Goal: Transaction & Acquisition: Subscribe to service/newsletter

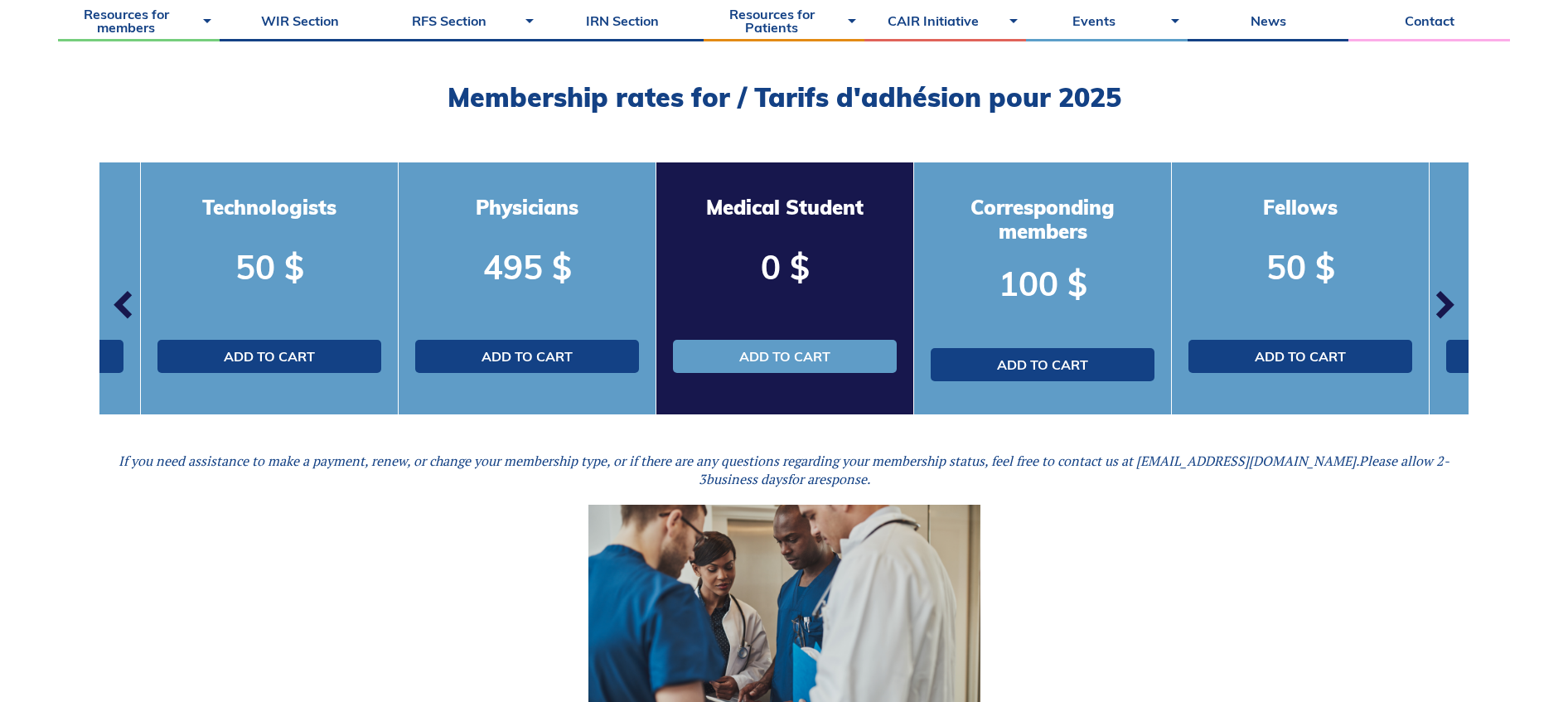
scroll to position [528, 0]
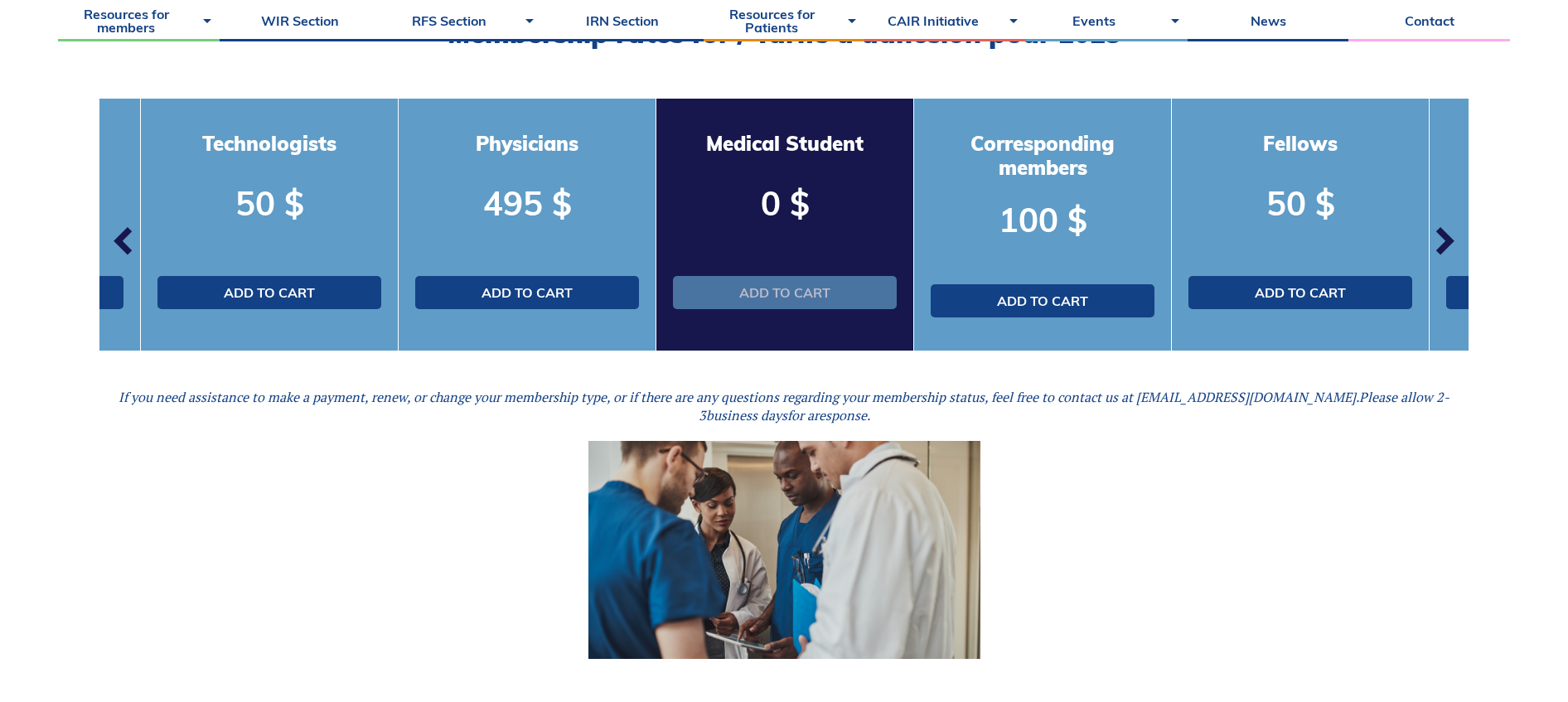
click at [800, 283] on link "Add to cart" at bounding box center [784, 293] width 224 height 34
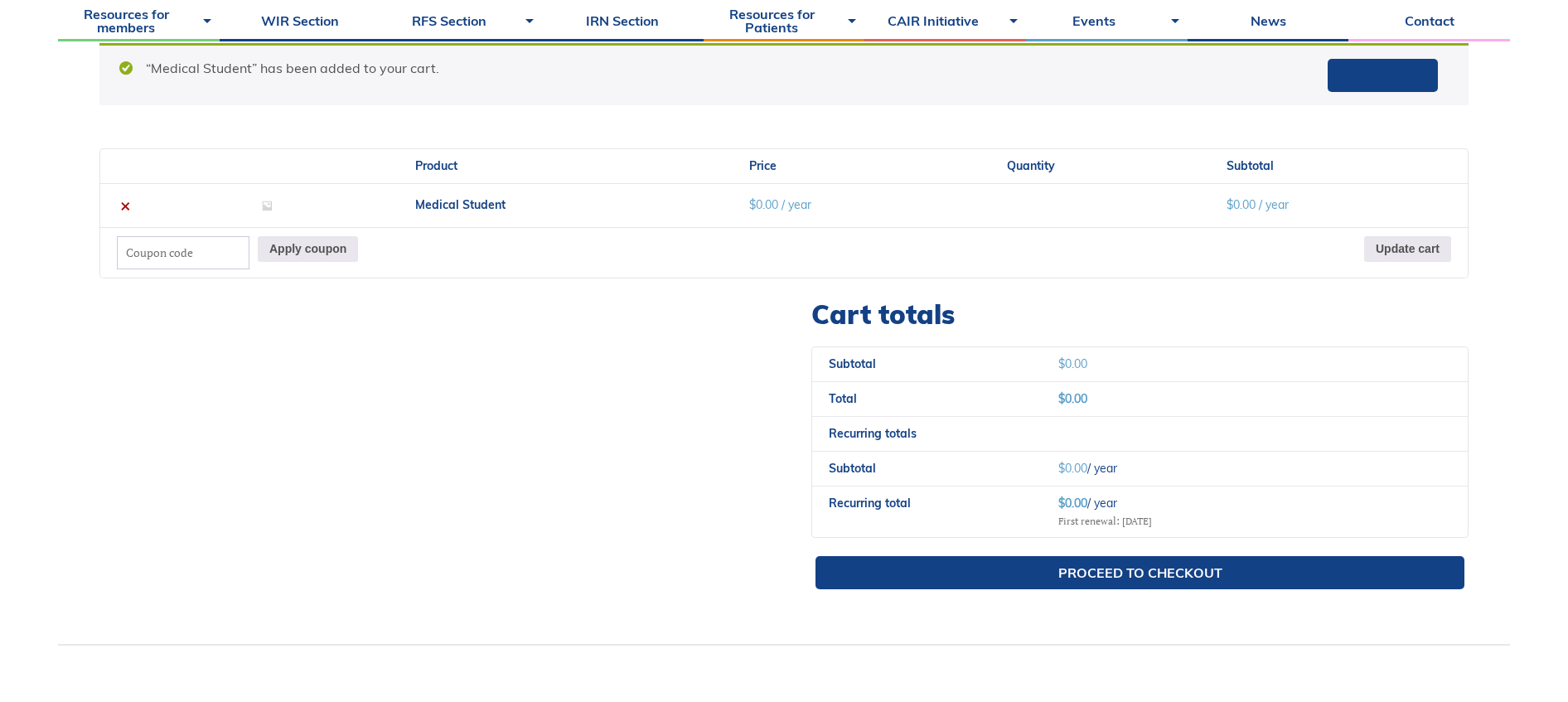
scroll to position [528, 0]
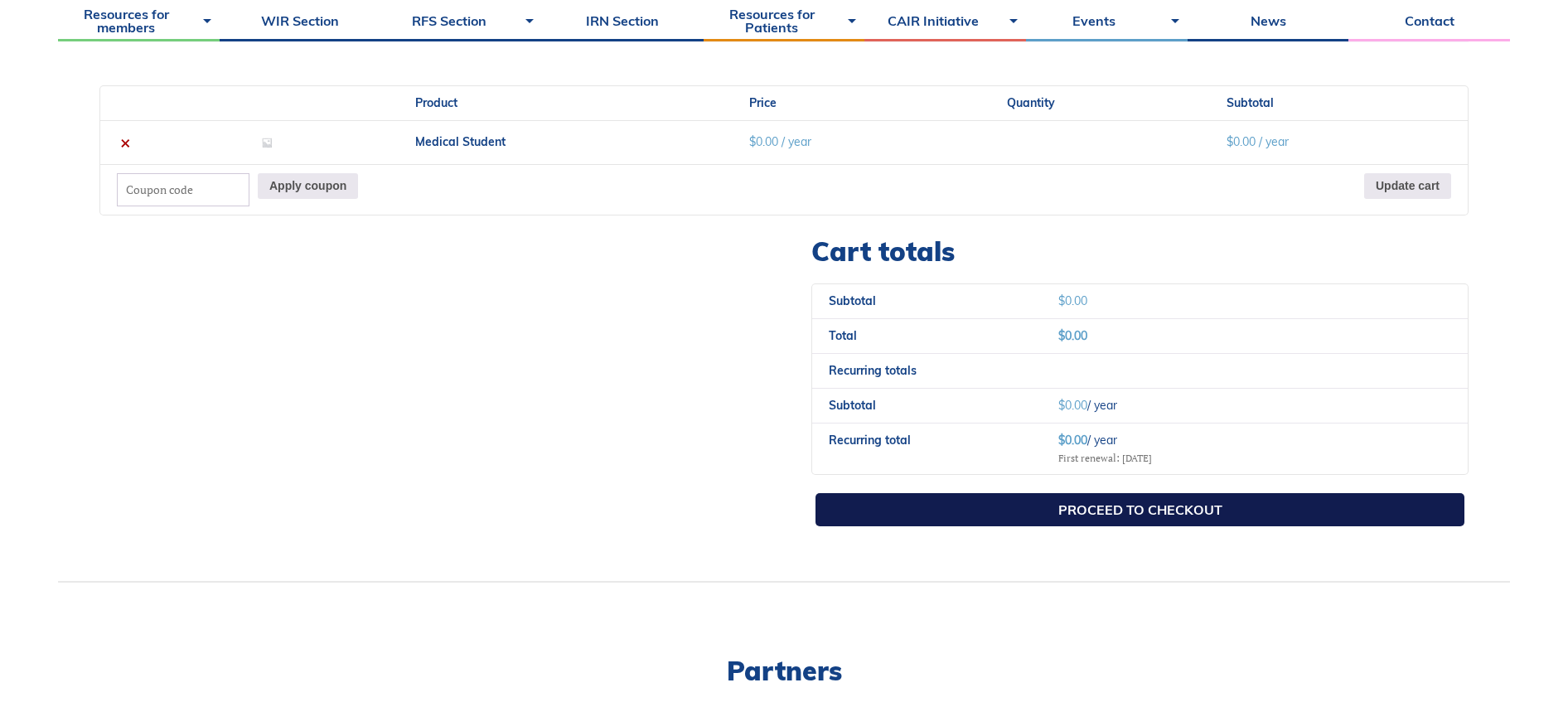
click at [1025, 507] on link "Proceed to checkout" at bounding box center [1140, 510] width 649 height 34
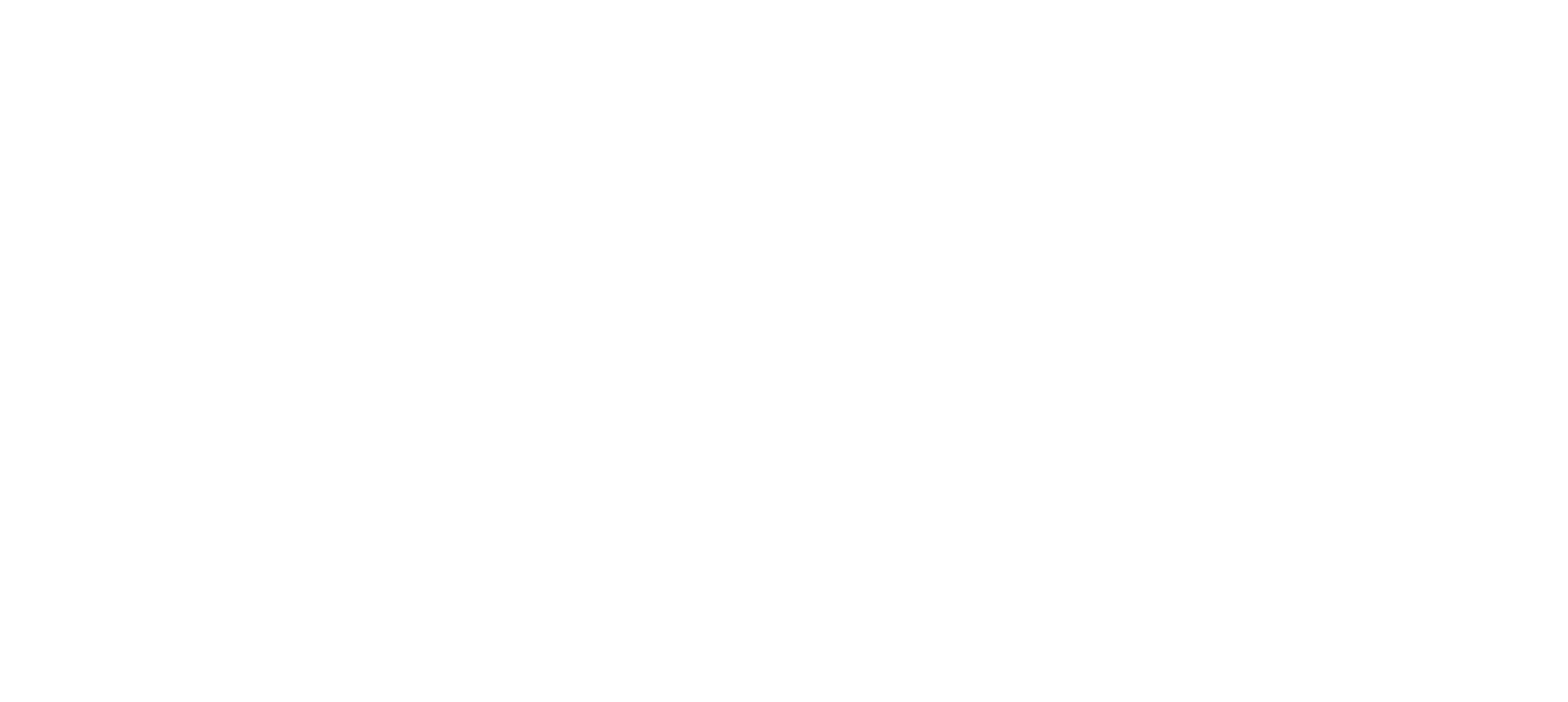
select select "QC"
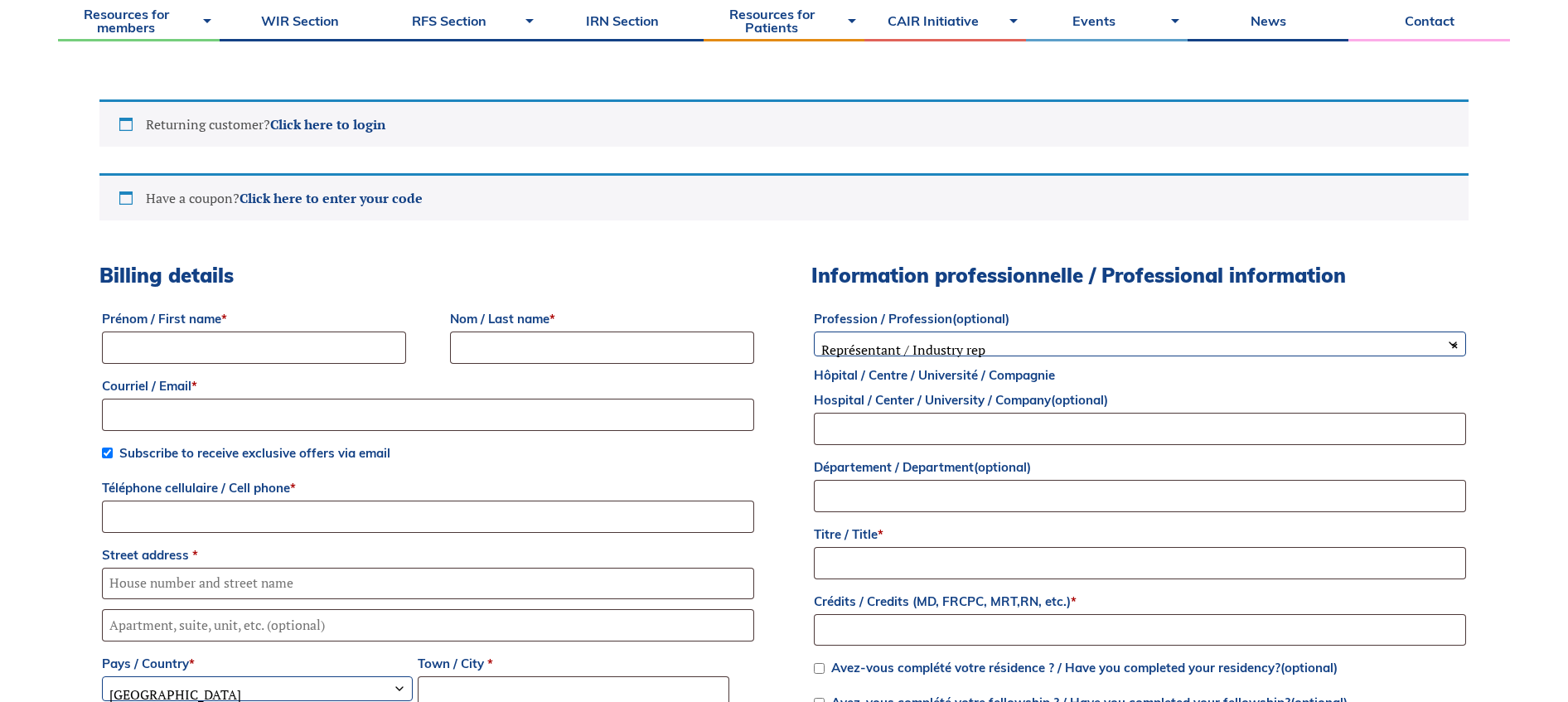
scroll to position [624, 0]
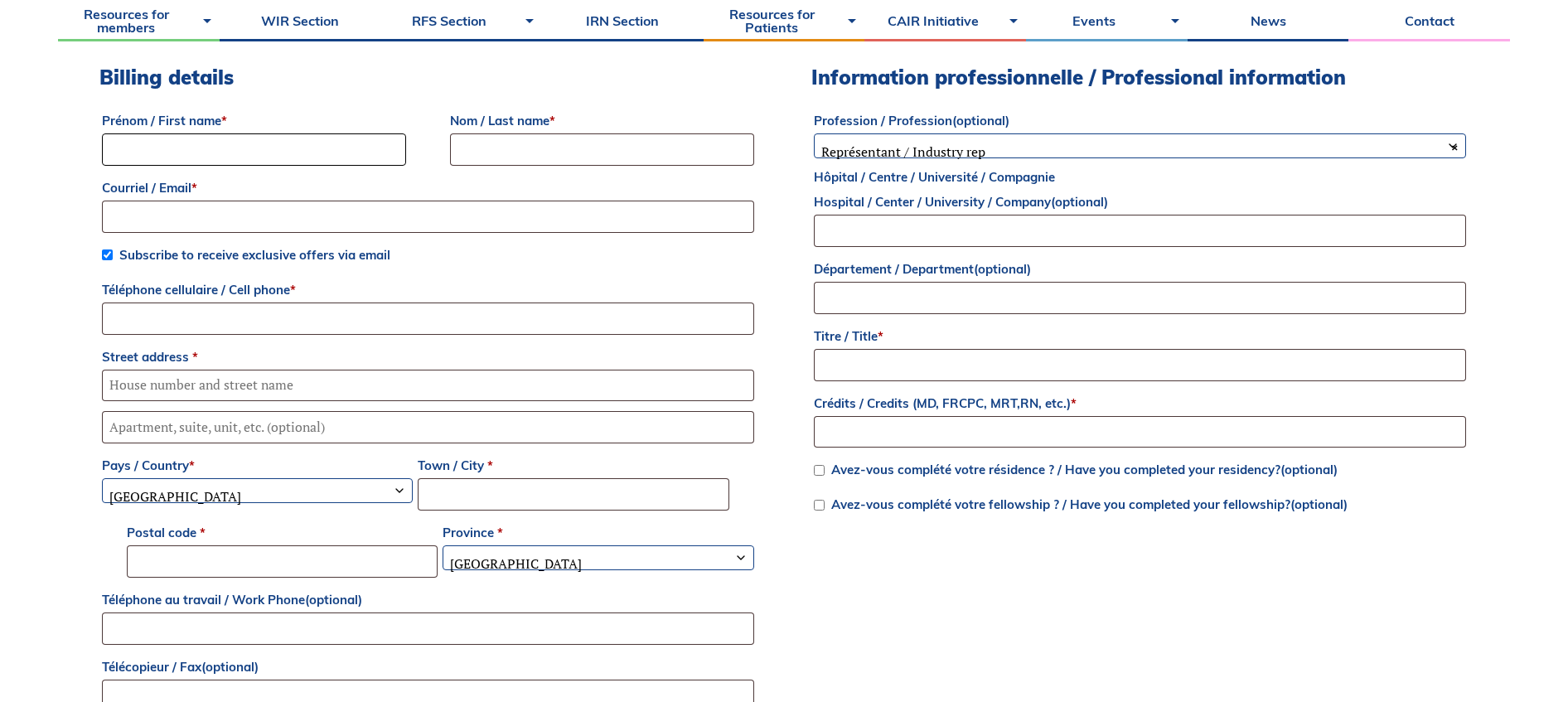
click at [178, 152] on input "Prénom / First name *" at bounding box center [254, 149] width 305 height 33
type input "Gavin"
click at [564, 142] on input "Nom / Last name *" at bounding box center [602, 149] width 305 height 33
type input "Thomas"
click at [256, 211] on input "Courriel / Email *" at bounding box center [428, 216] width 652 height 33
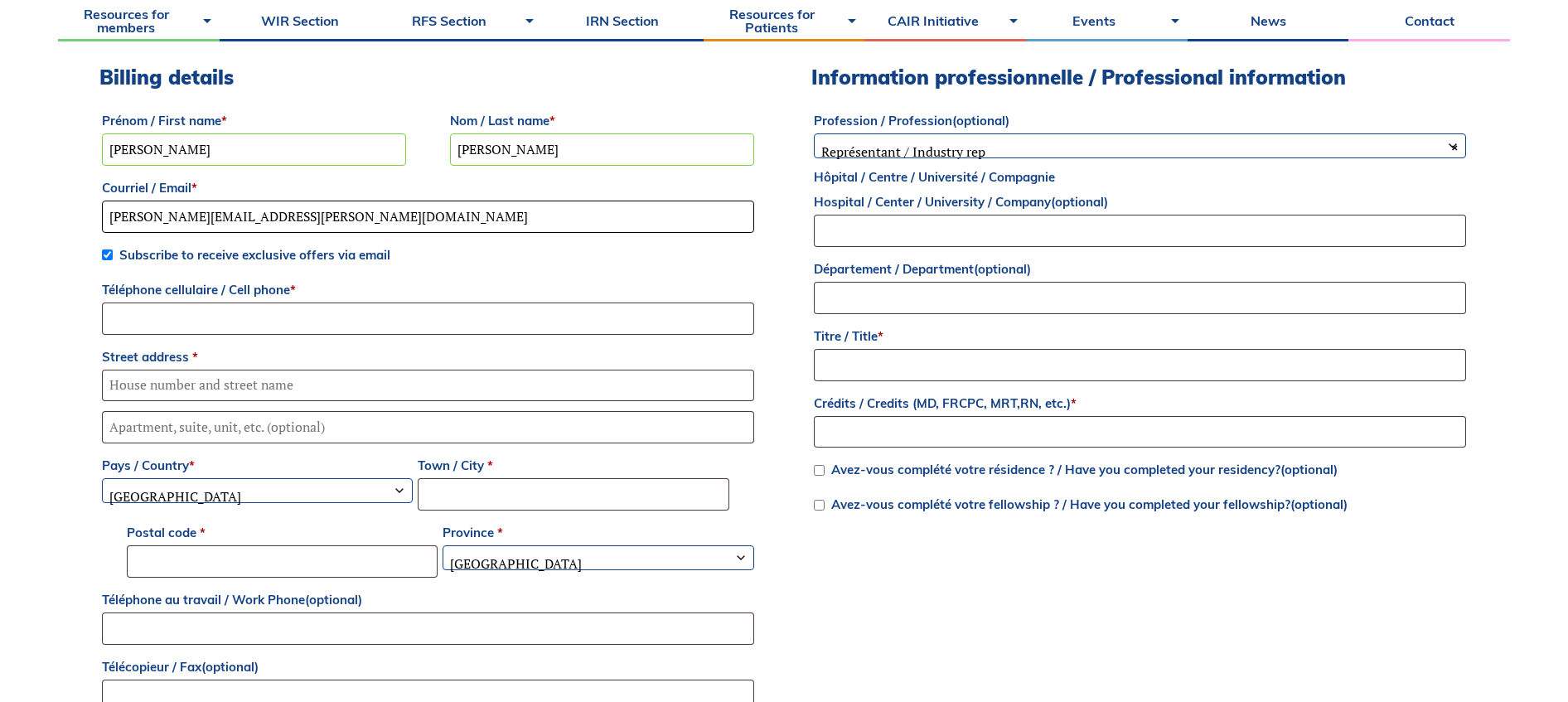
type input "[PERSON_NAME][EMAIL_ADDRESS][PERSON_NAME][DOMAIN_NAME]"
click at [60, 290] on div "Returning customer? Click here to login If you have shopped with us before, ple…" at bounding box center [784, 621] width 1452 height 1555
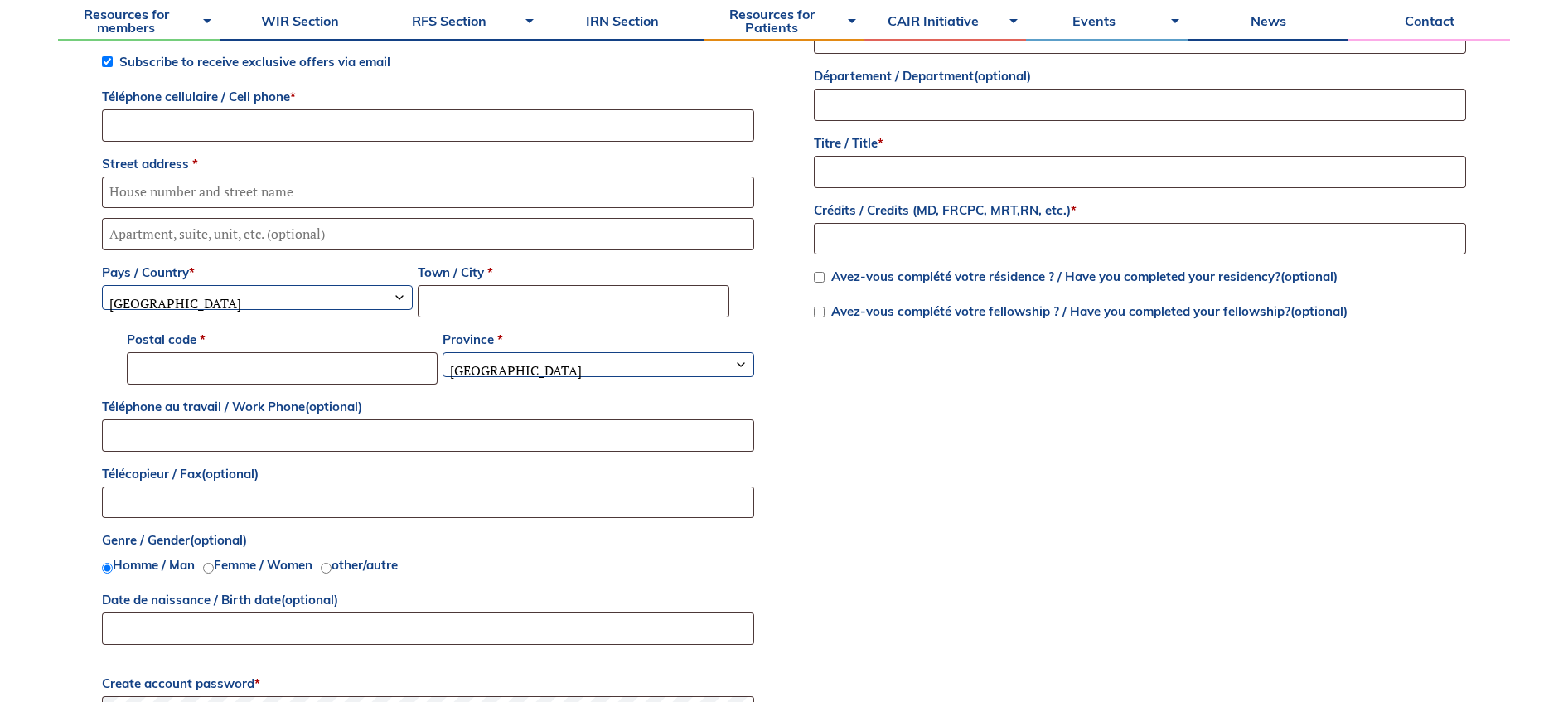
scroll to position [819, 0]
click at [311, 120] on input "Téléphone cellulaire / Cell phone *" at bounding box center [428, 123] width 652 height 33
type input "4037108148"
click at [133, 187] on input "Street address *" at bounding box center [428, 190] width 652 height 33
type input "[STREET_ADDRESS]"
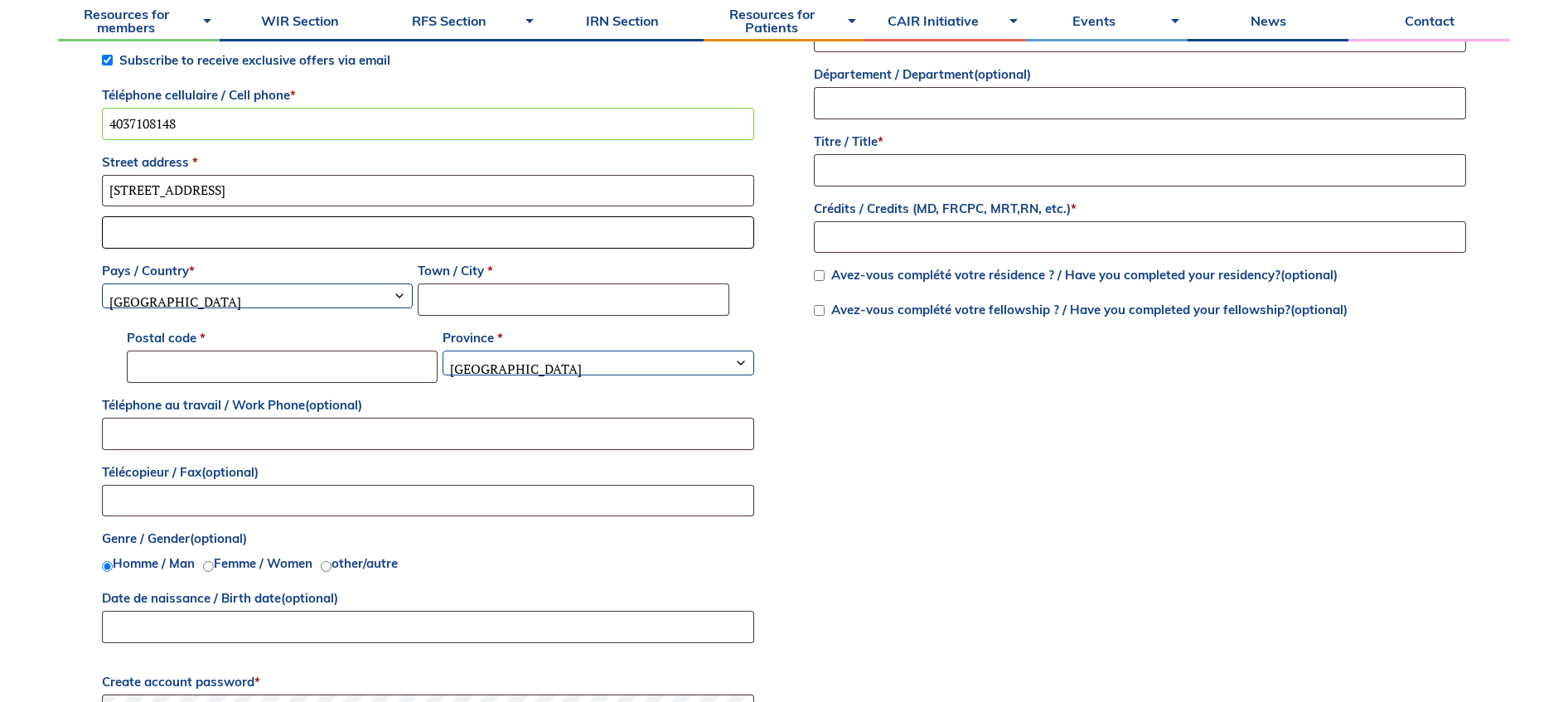
click at [138, 234] on input "Apartment, suite, unit, etc. (optional)" at bounding box center [428, 232] width 652 height 33
type input "Unit 2"
click at [72, 262] on div "Returning customer? Click here to login If you have shopped with us before, ple…" at bounding box center [784, 426] width 1452 height 1555
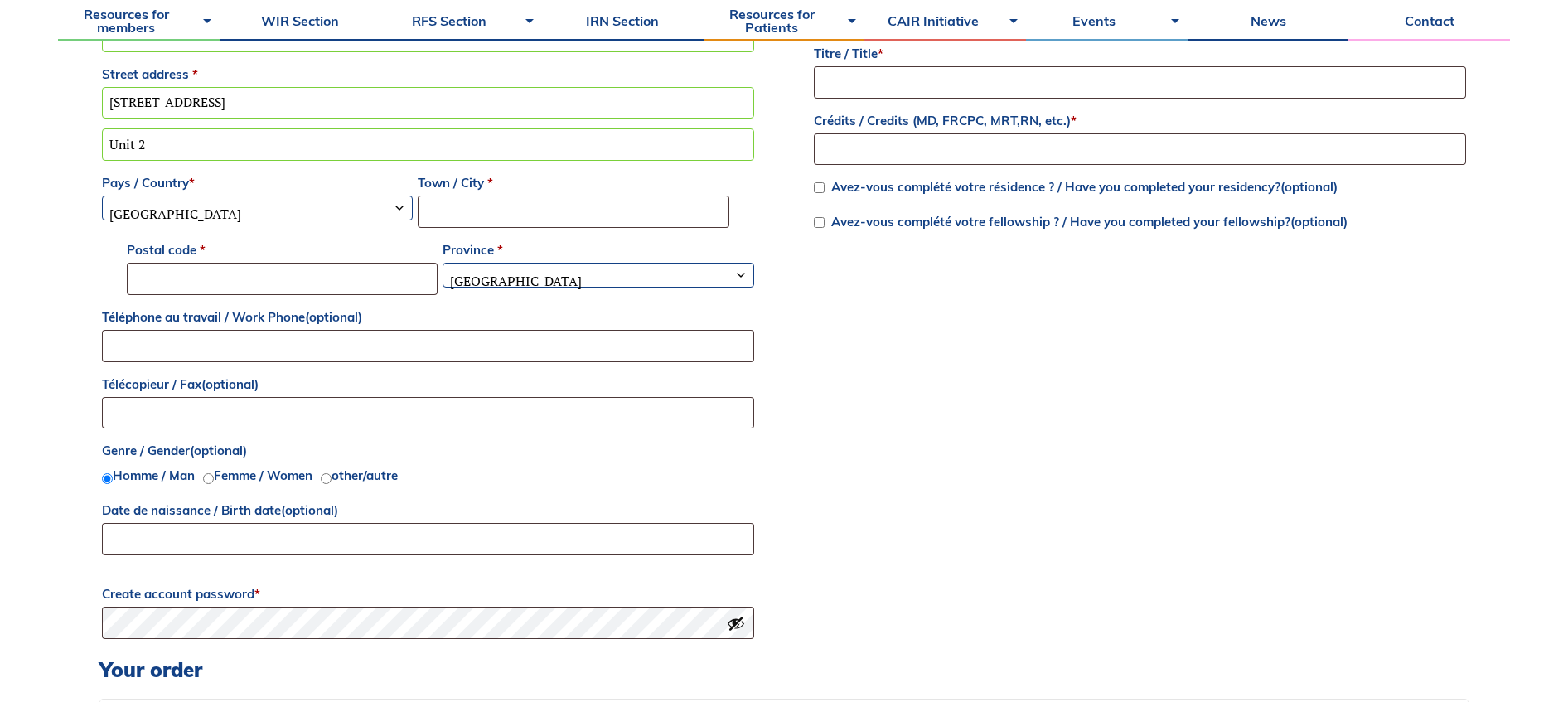
scroll to position [916, 0]
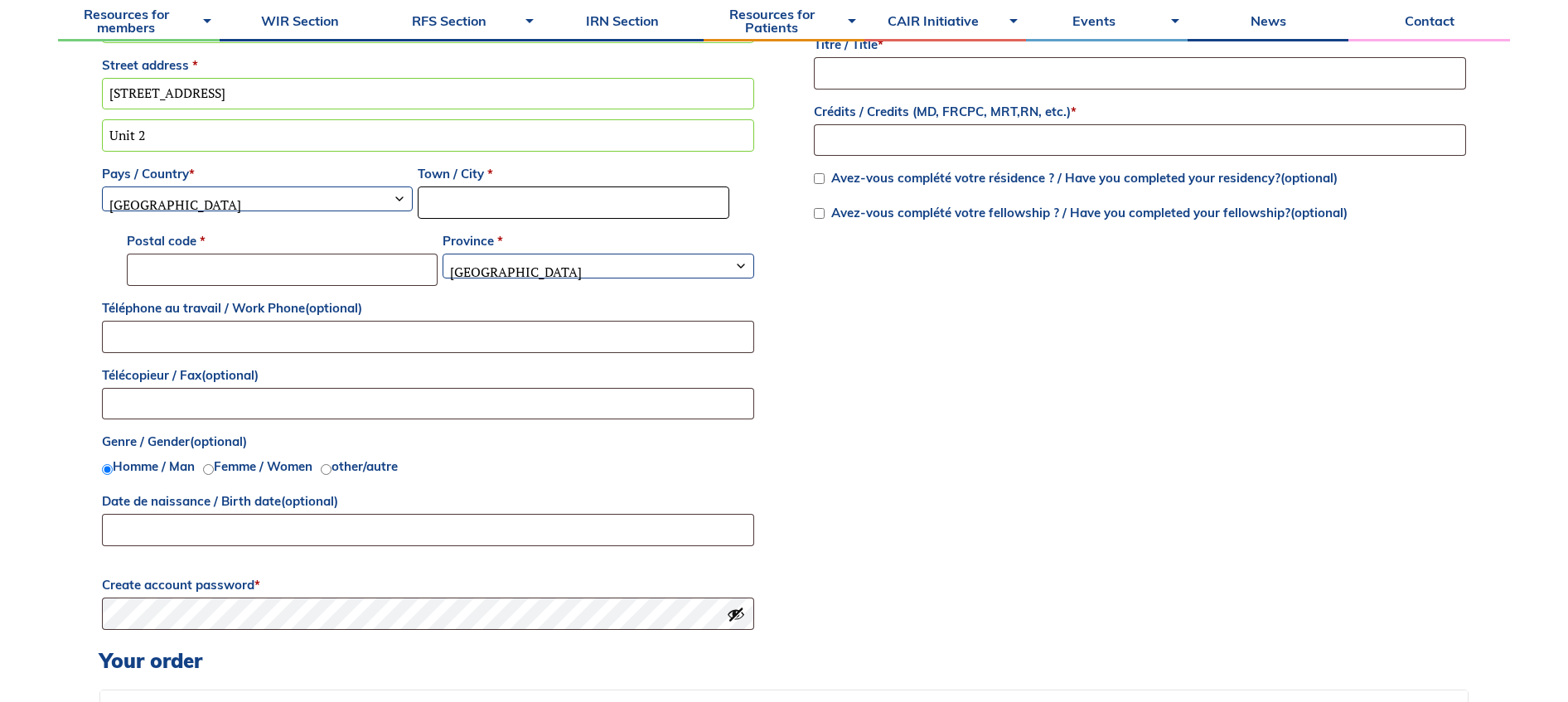
click at [527, 189] on input "Town / City *" at bounding box center [573, 202] width 310 height 33
type input "Calgary"
click at [338, 263] on input "Postal code *" at bounding box center [282, 269] width 310 height 33
type input "T3B 3P3"
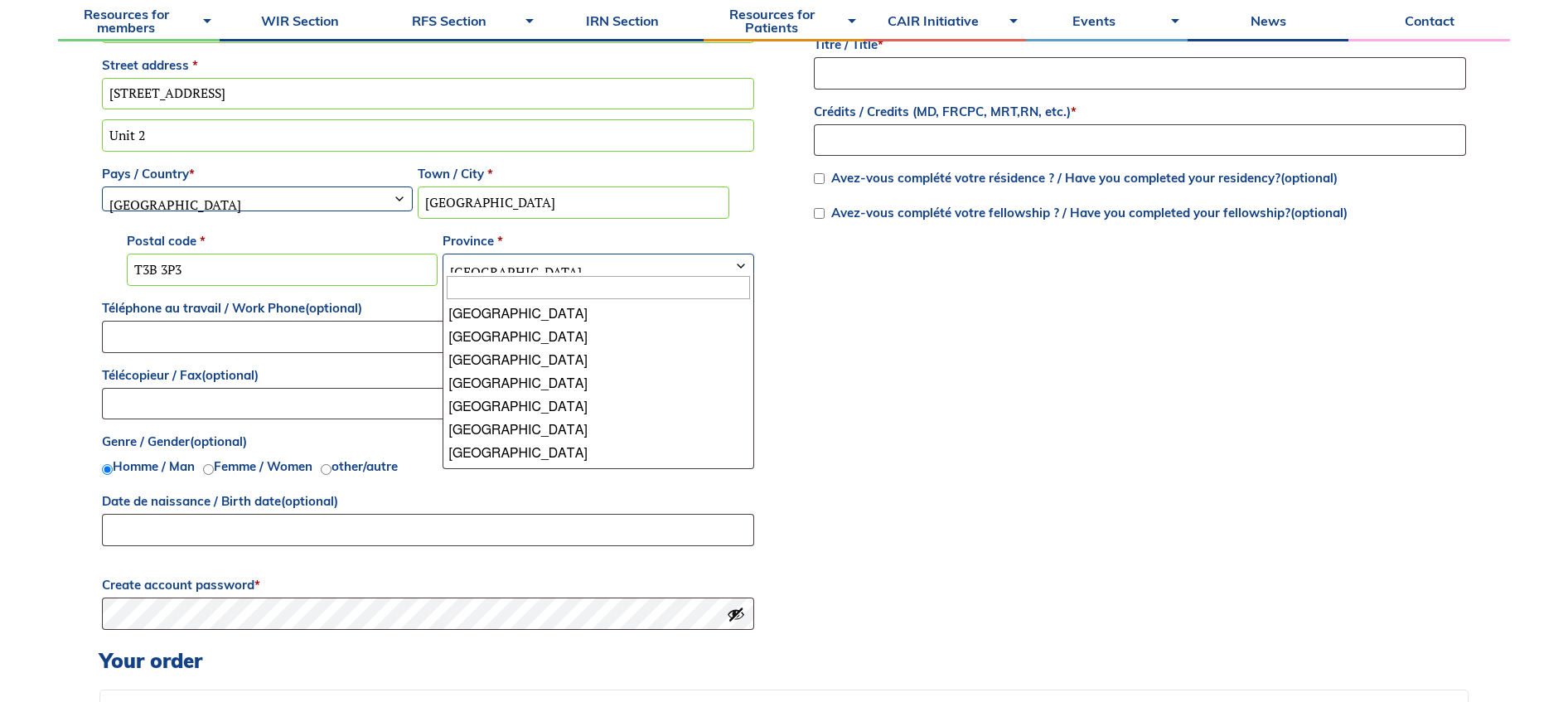
click at [554, 268] on span "Quebec" at bounding box center [598, 271] width 309 height 34
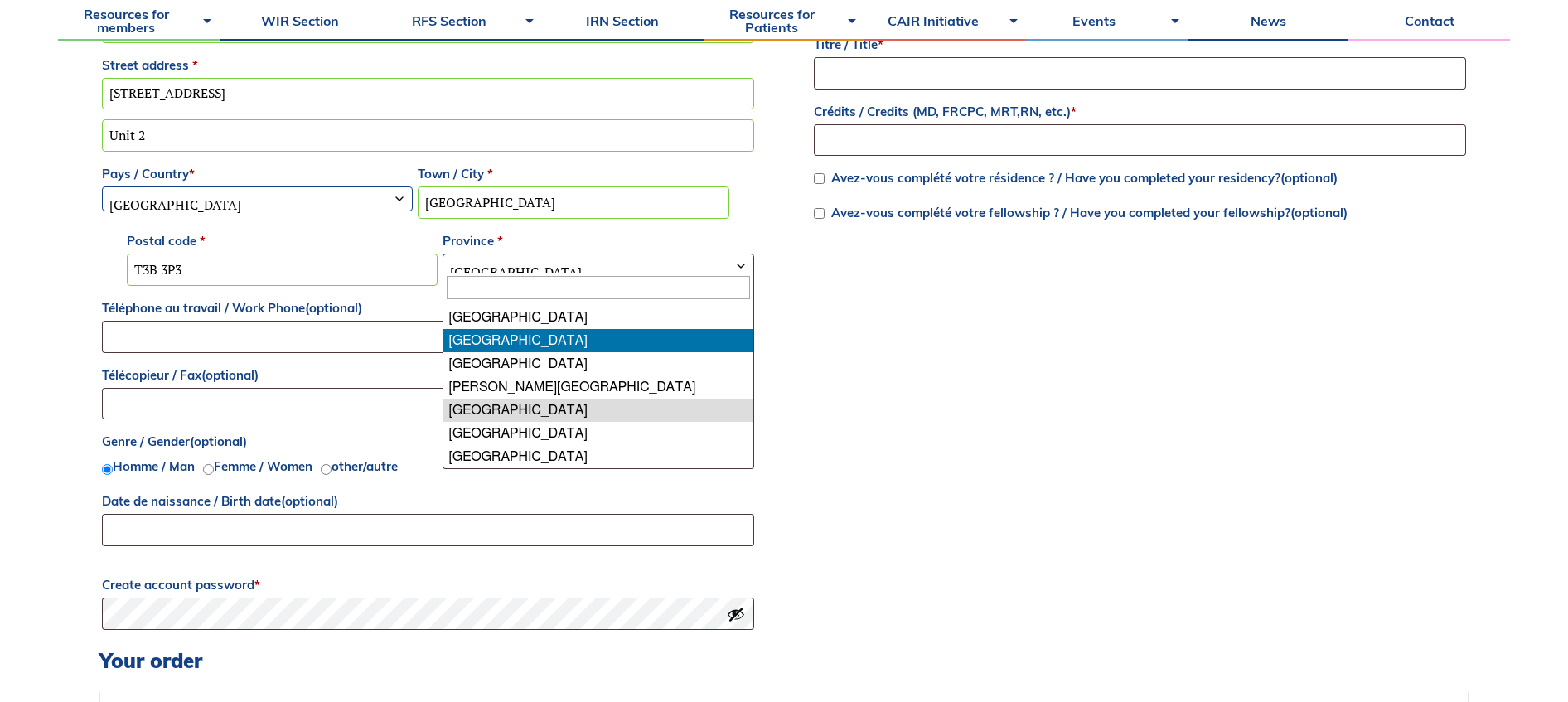
scroll to position [0, 0]
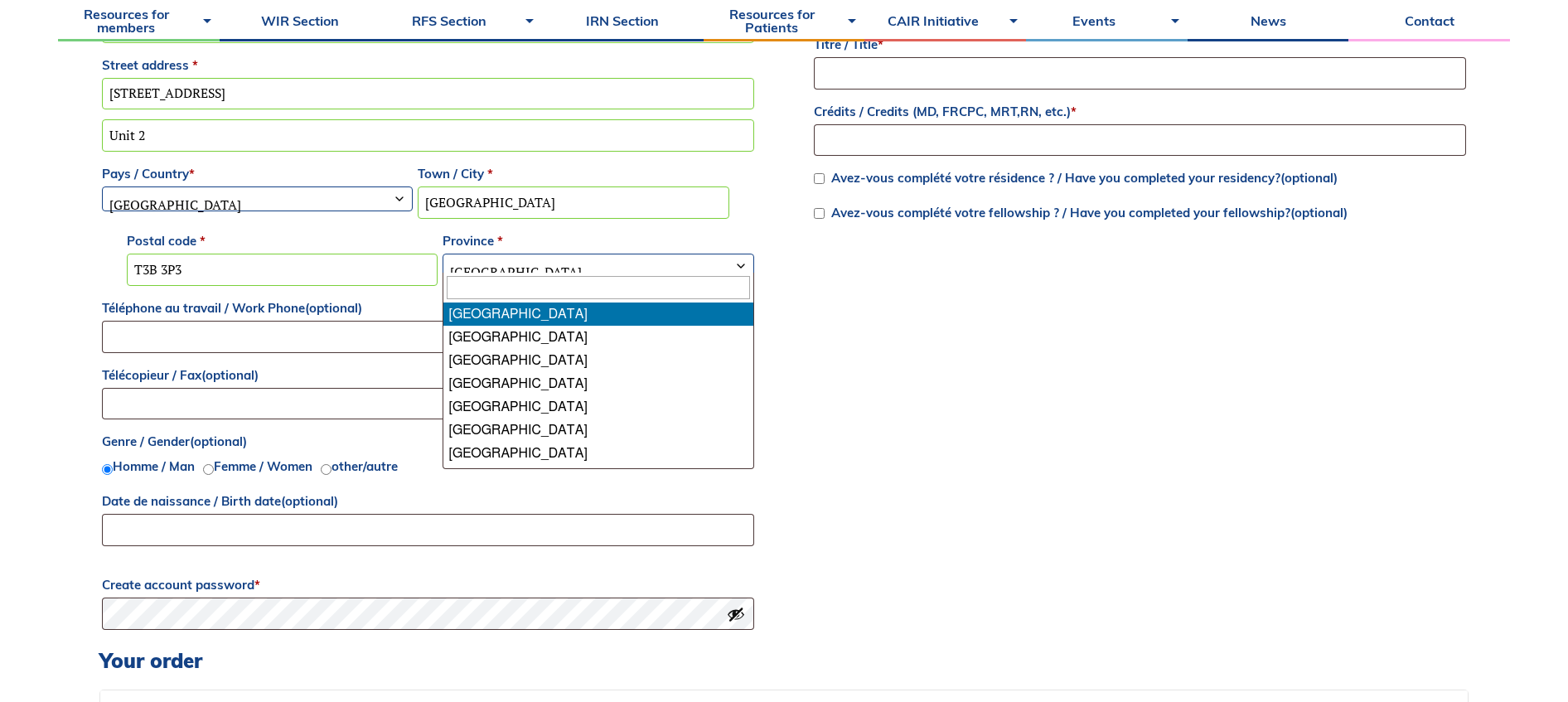
select select "AB"
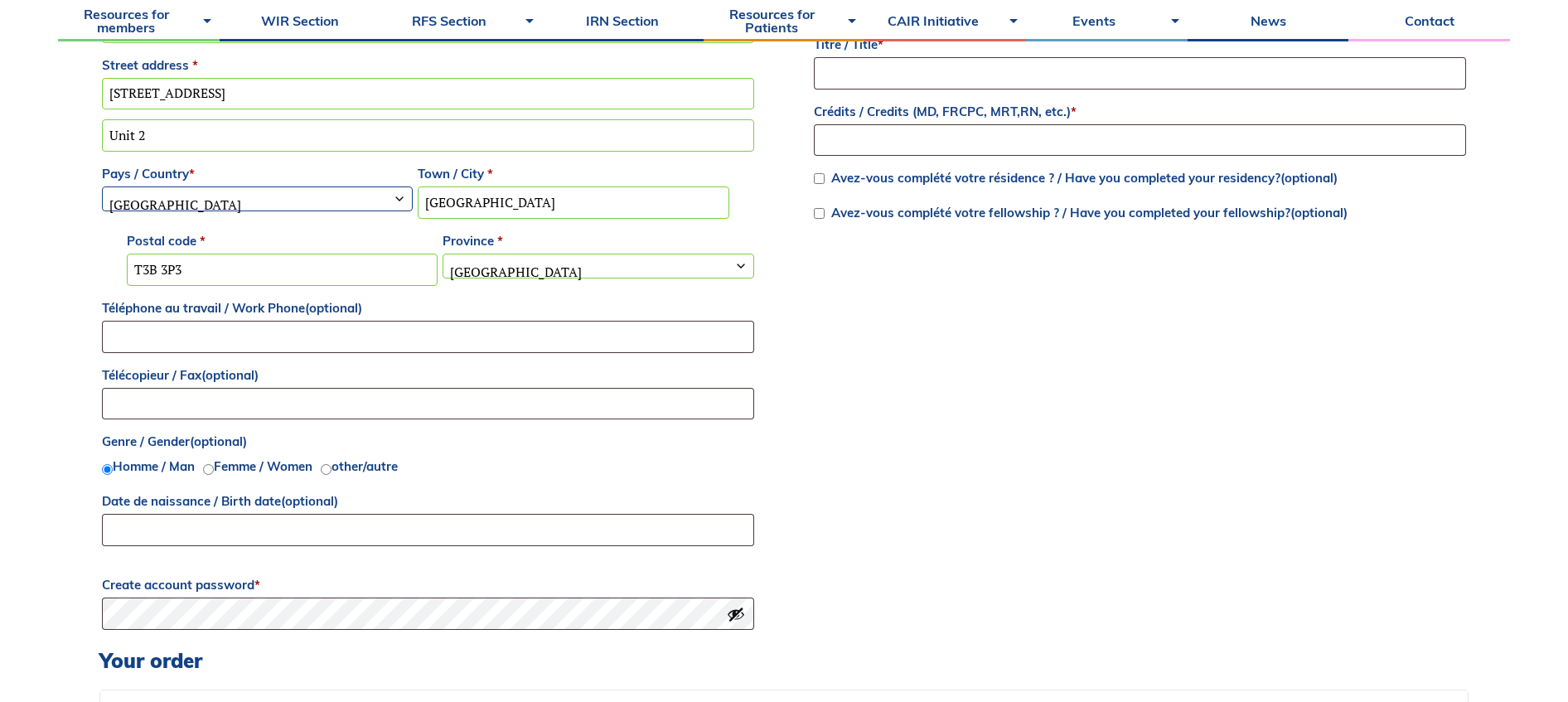
click at [59, 368] on div "Returning customer? Click here to login If you have shopped with us before, ple…" at bounding box center [784, 330] width 1452 height 1555
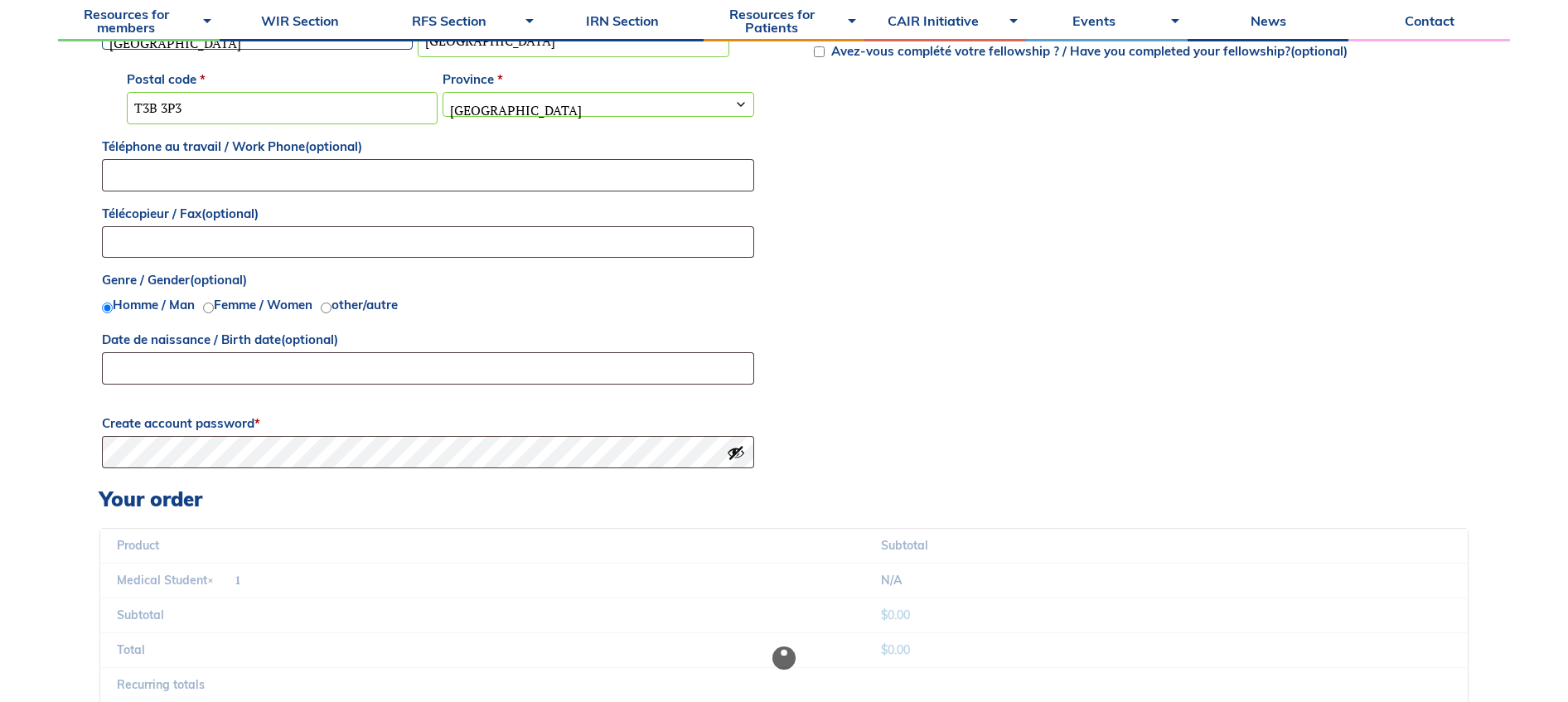
scroll to position [1101, 0]
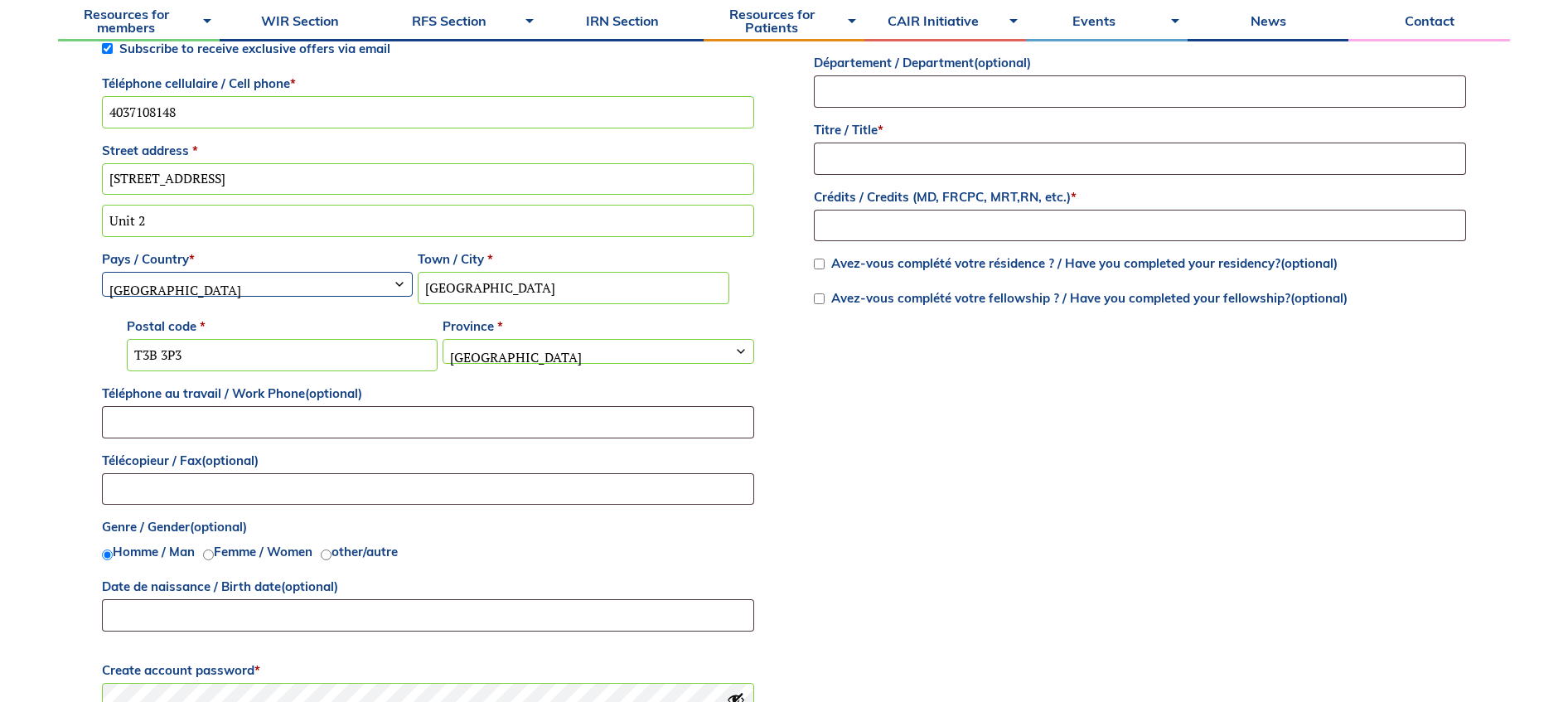
scroll to position [631, 0]
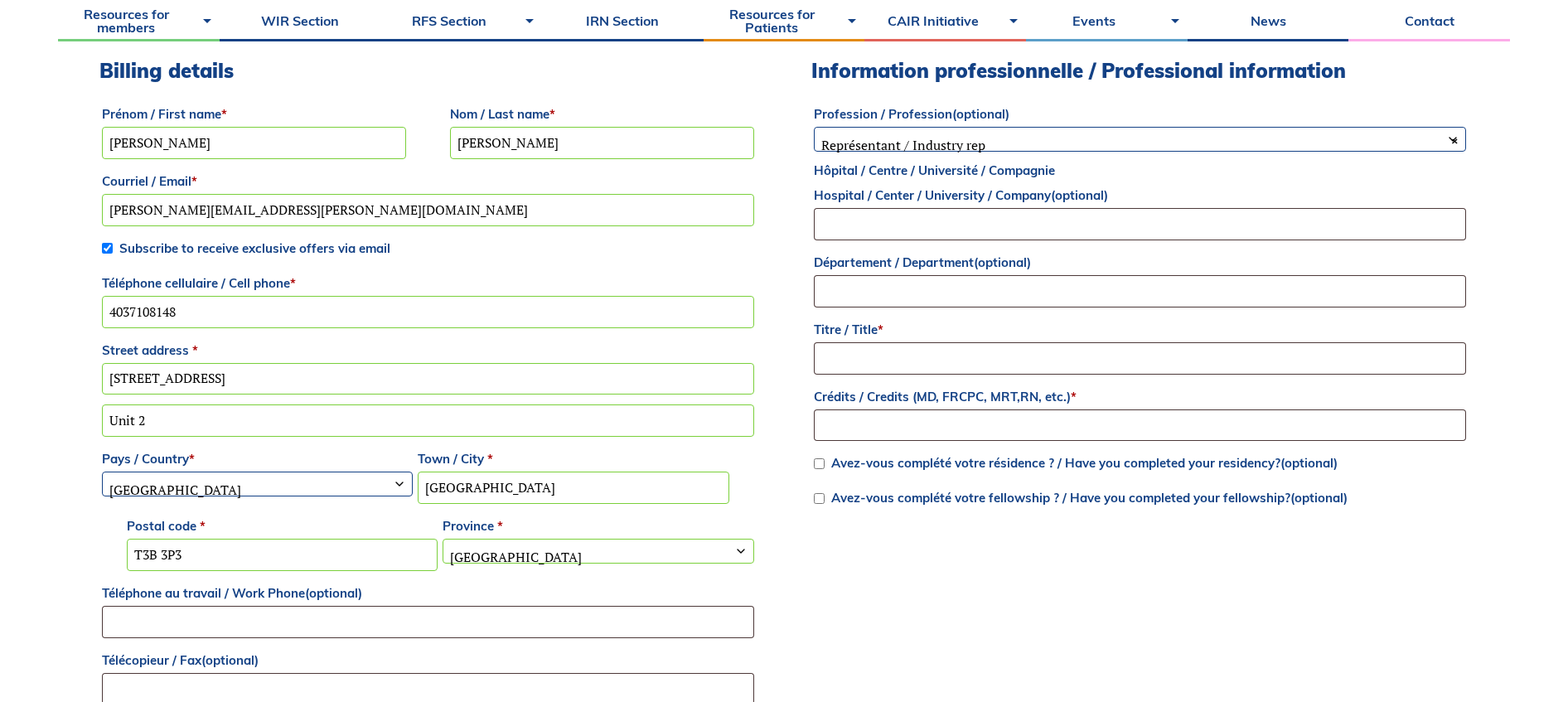
click at [993, 133] on span "× Représentant / Industry rep" at bounding box center [1140, 144] width 651 height 34
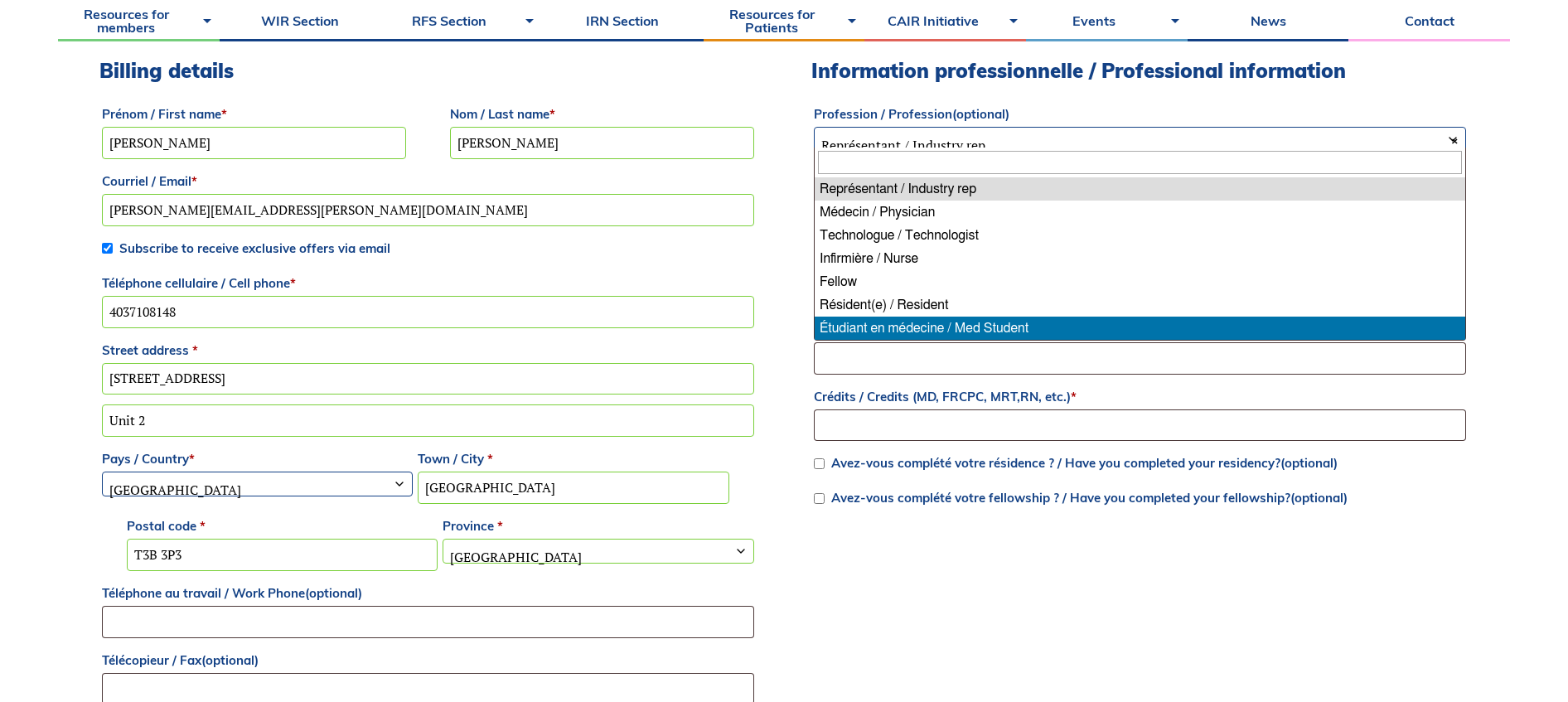
select select "med_student"
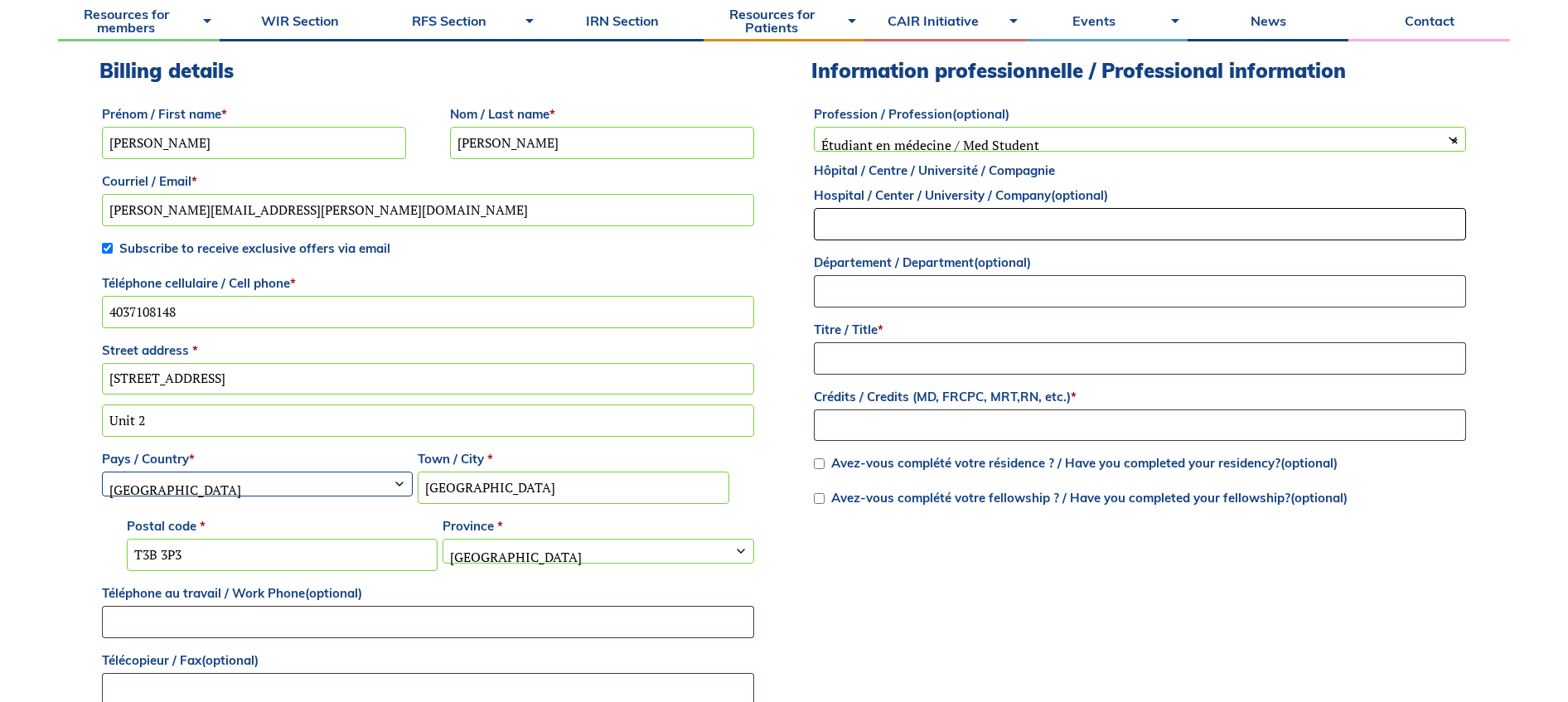
click at [979, 212] on input "Hôpital / Centre / Université / Compagnie Hospital / Center / University / Comp…" at bounding box center [1139, 224] width 652 height 33
type input "[GEOGRAPHIC_DATA]"
click at [930, 357] on input "Titre / Title *" at bounding box center [1139, 358] width 652 height 33
type input "Mr."
click at [934, 433] on input "Crédits / Credits (MD, FRCPC, MRT,RN, etc.) *" at bounding box center [1139, 425] width 652 height 33
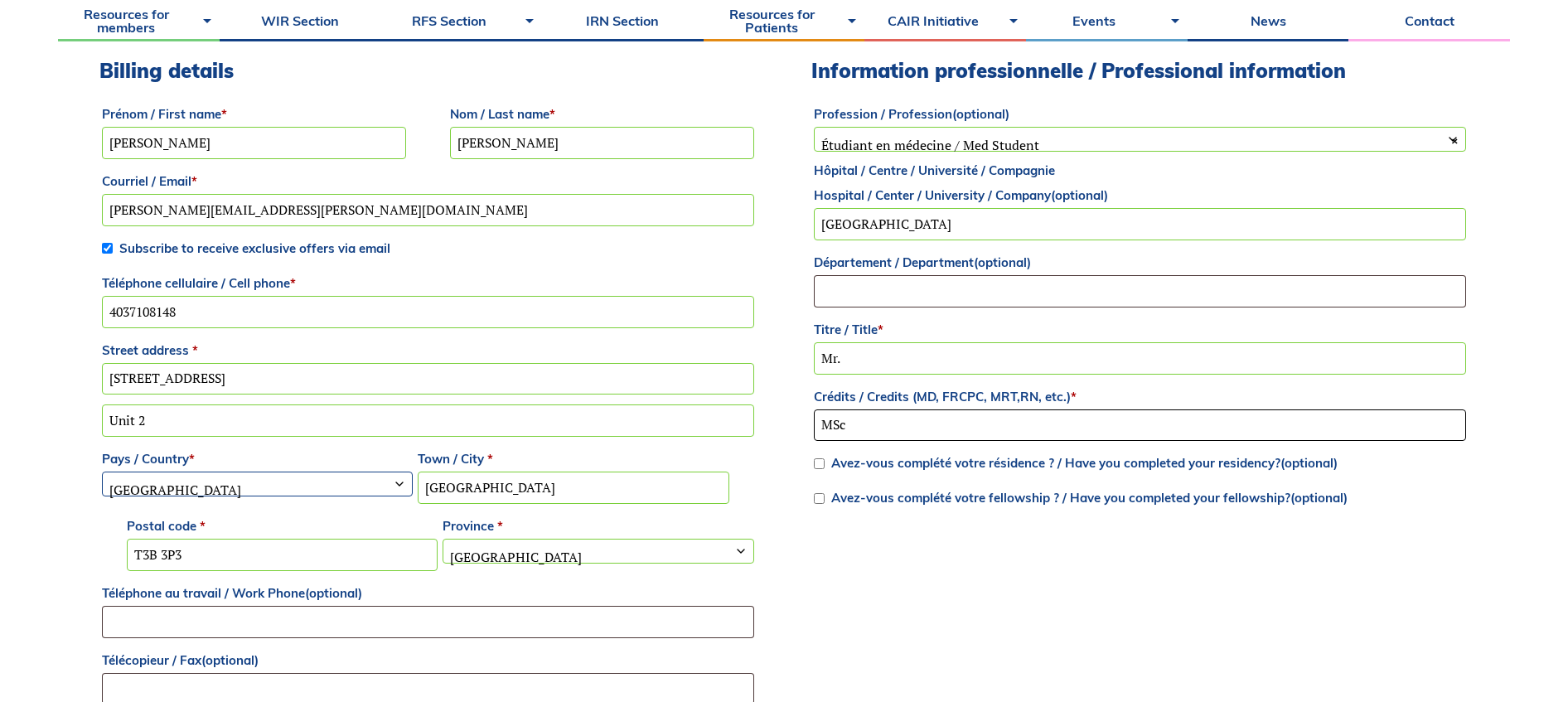
type input "MSc"
click at [940, 367] on input "Mr." at bounding box center [1139, 358] width 652 height 33
click at [1019, 611] on div "Billing details Prénom / First name * Gavin Nom / Last name * Thomas Courriel /…" at bounding box center [784, 507] width 1369 height 898
click at [873, 361] on input "Mr" at bounding box center [1139, 358] width 652 height 33
type input "Mr."
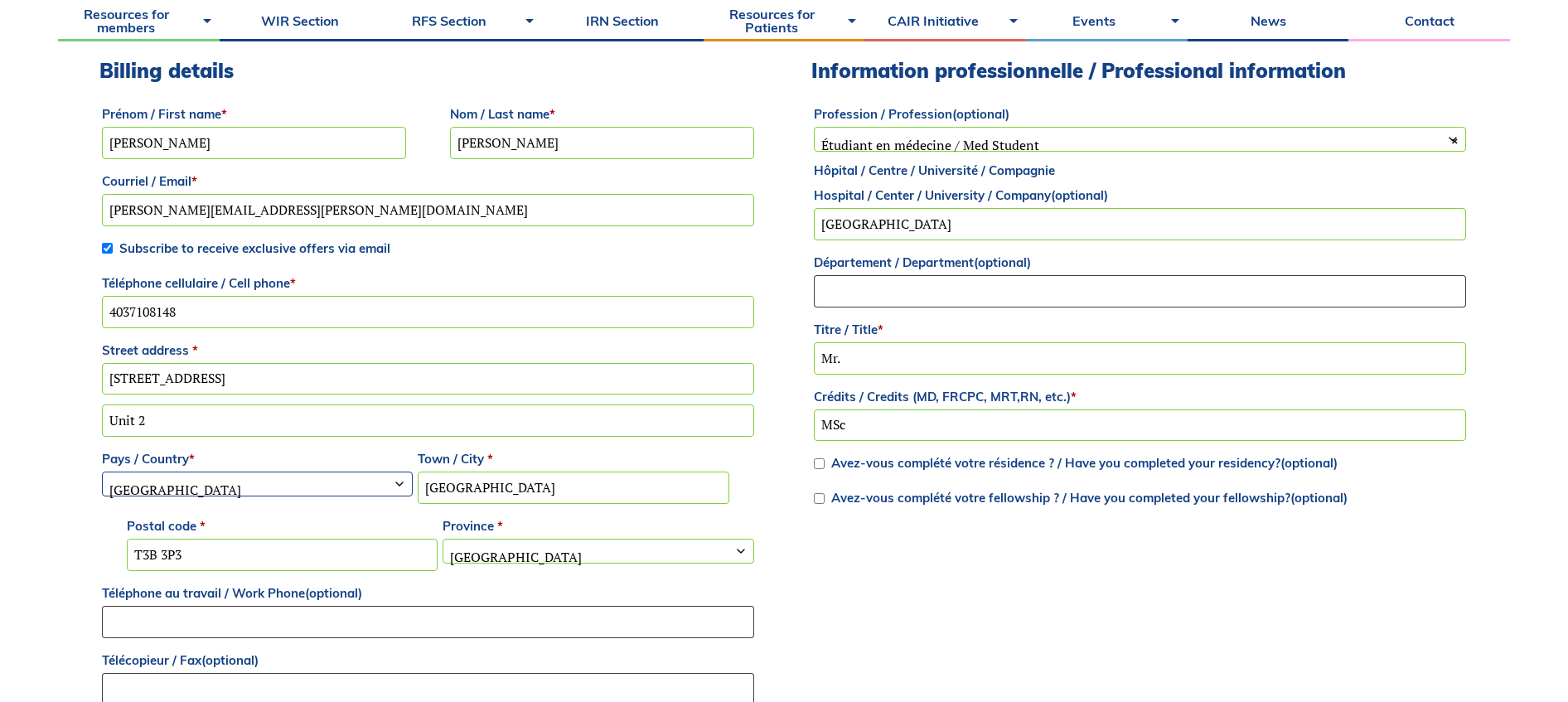
click at [883, 585] on div "Billing details Prénom / First name * Gavin Nom / Last name * Thomas Courriel /…" at bounding box center [784, 507] width 1369 height 898
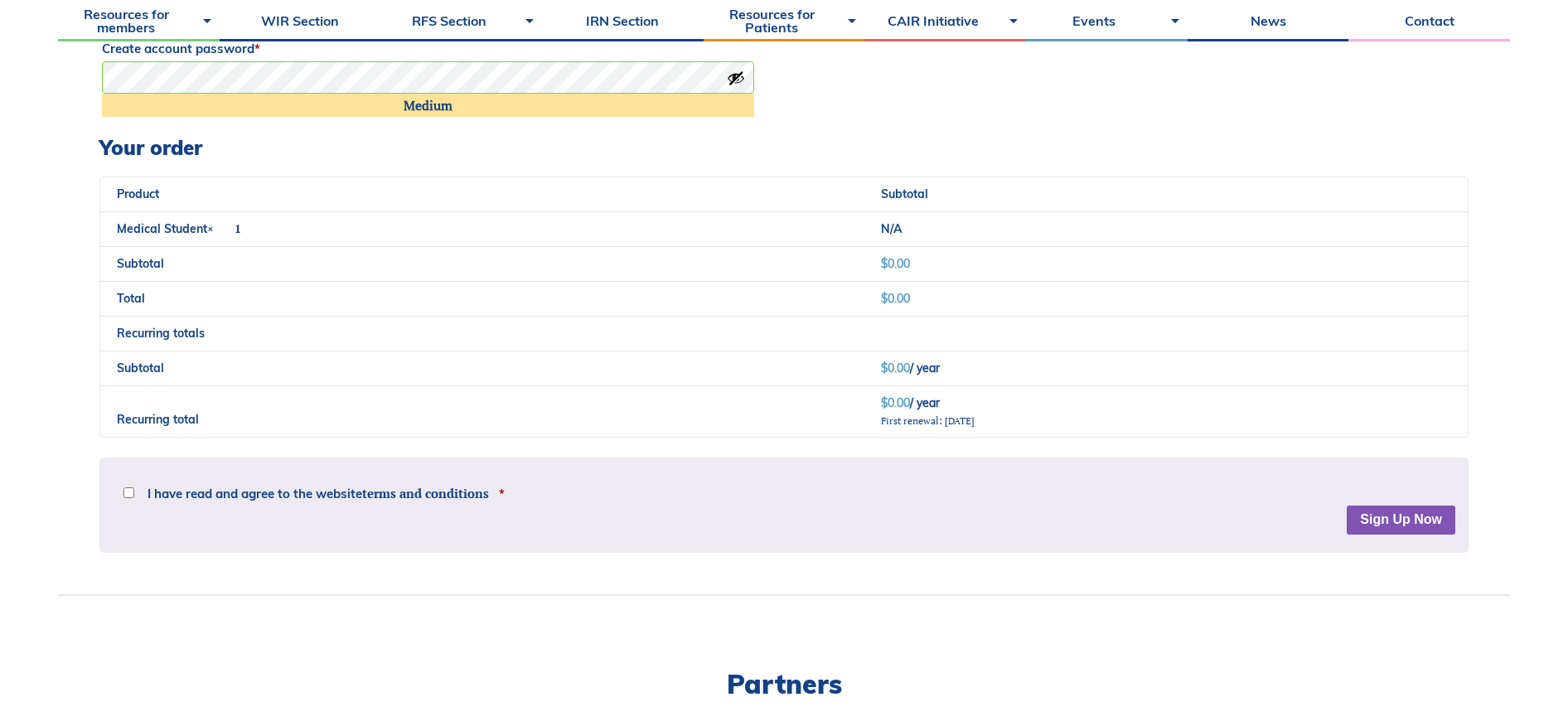
scroll to position [1463, 0]
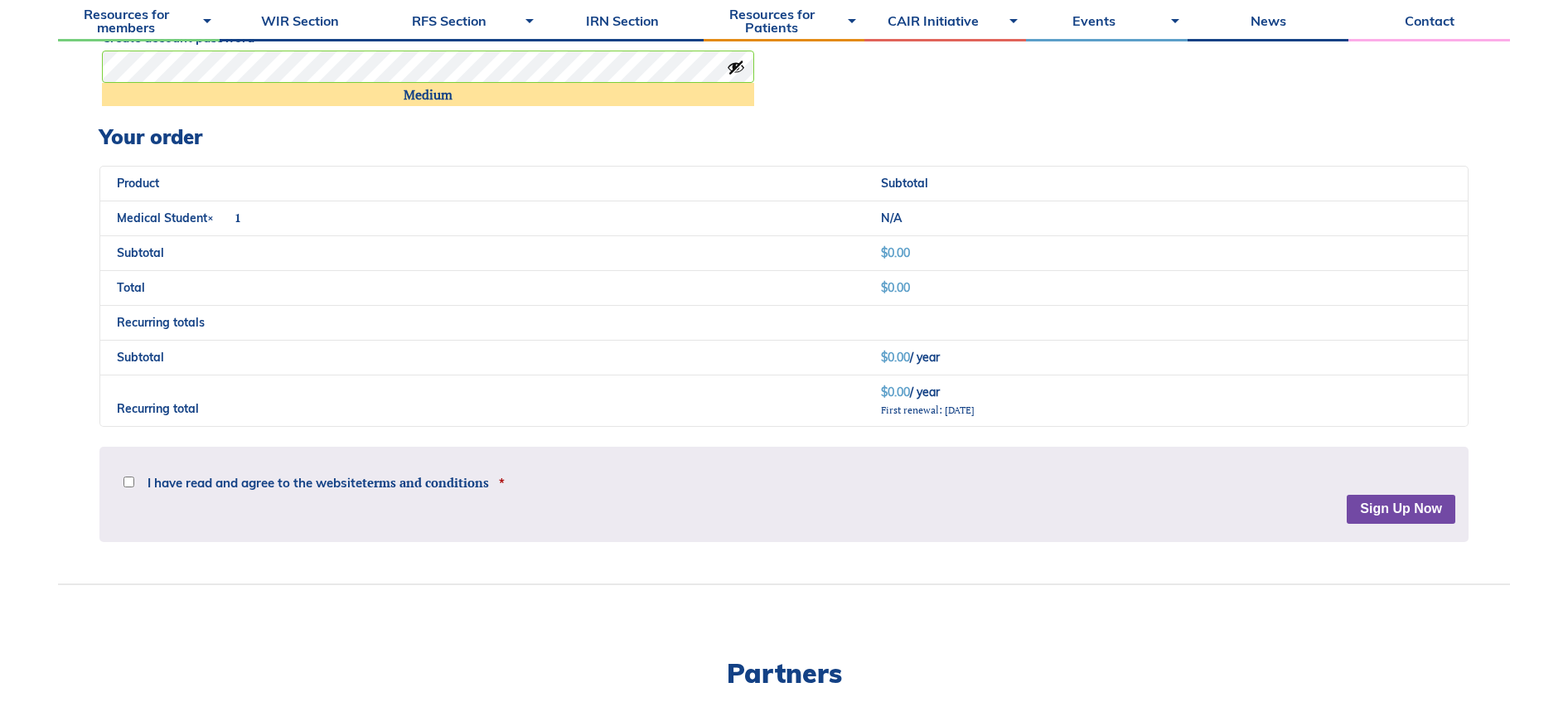
click at [1412, 497] on button "Sign Up Now" at bounding box center [1400, 510] width 108 height 30
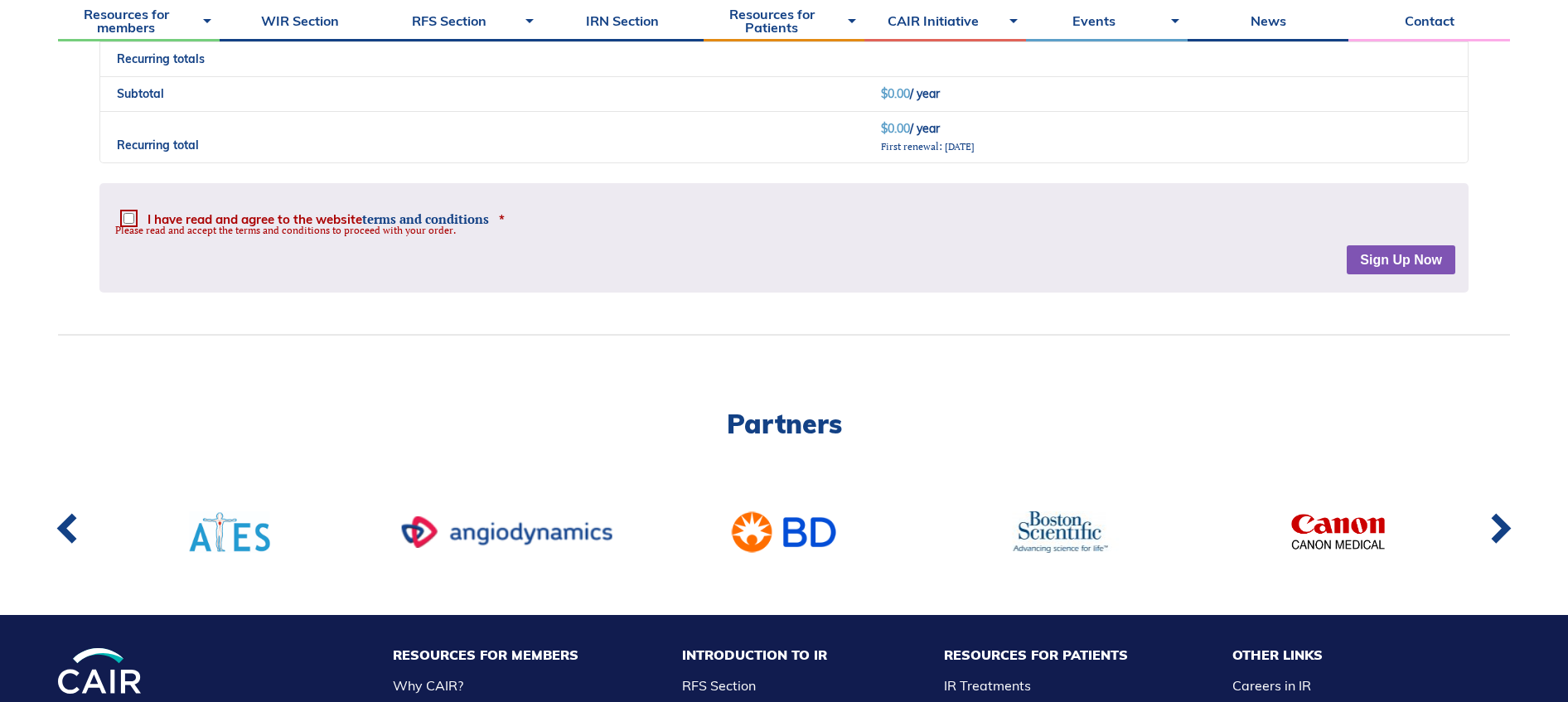
scroll to position [1850, 0]
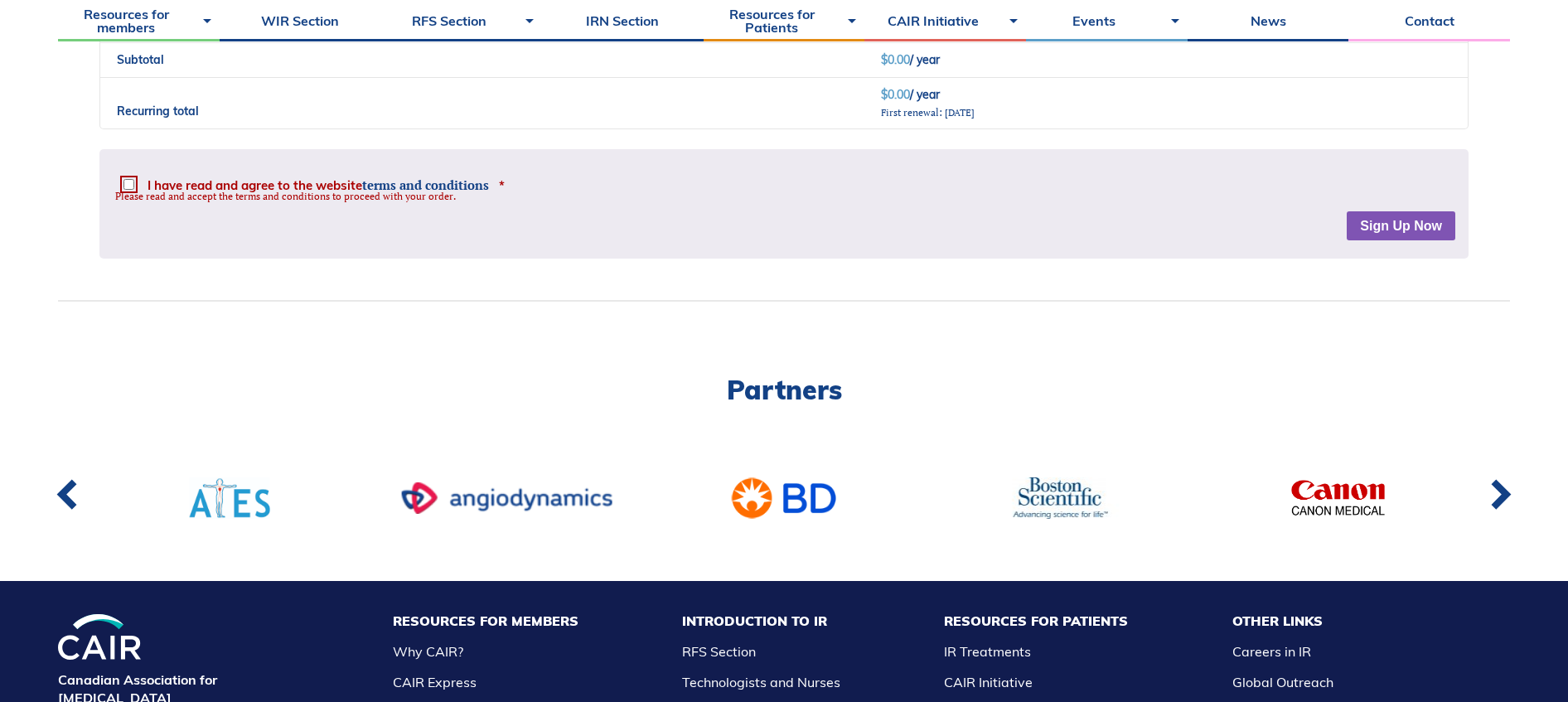
click at [130, 179] on input "I have read and agree to the website terms and conditions *" at bounding box center [128, 184] width 11 height 11
checkbox input "true"
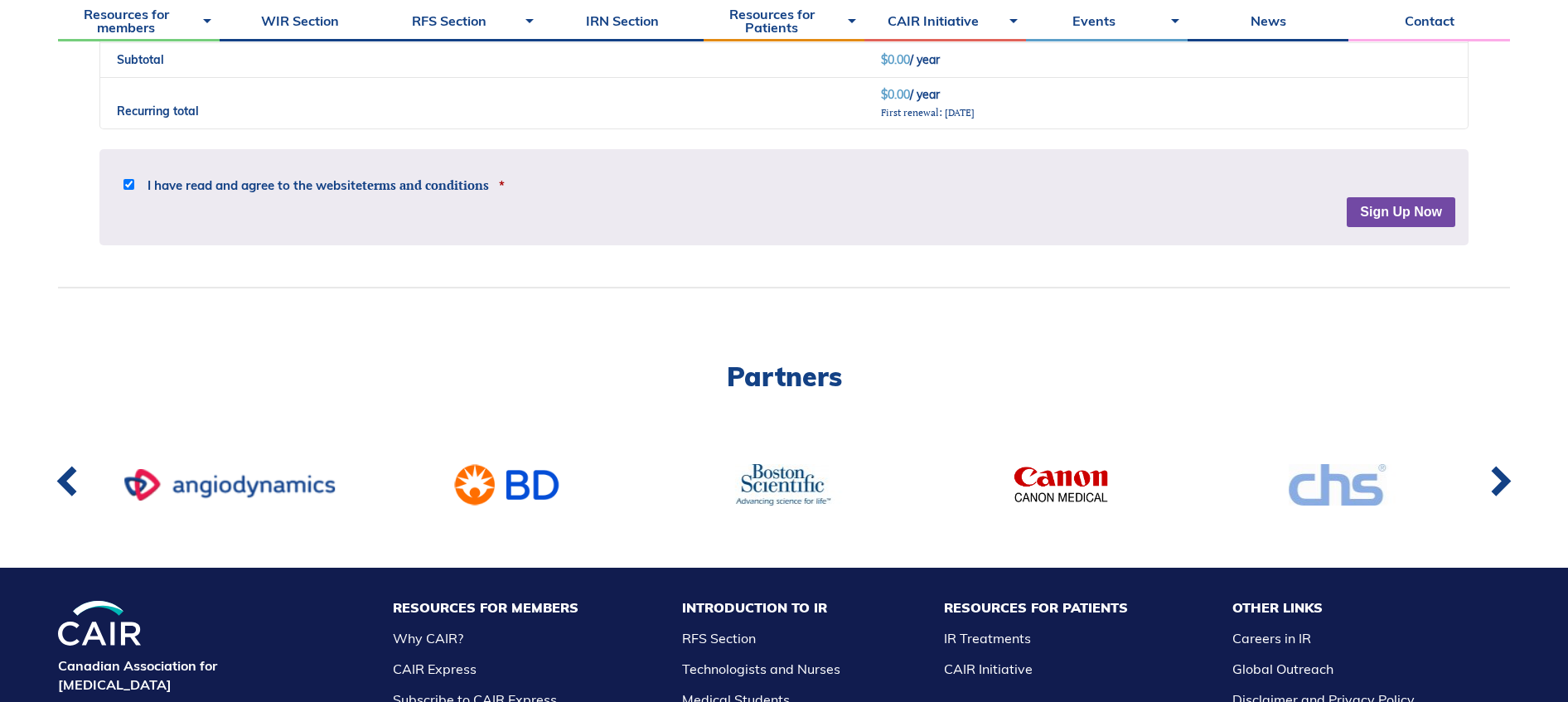
click at [1409, 208] on button "Sign Up Now" at bounding box center [1400, 212] width 108 height 30
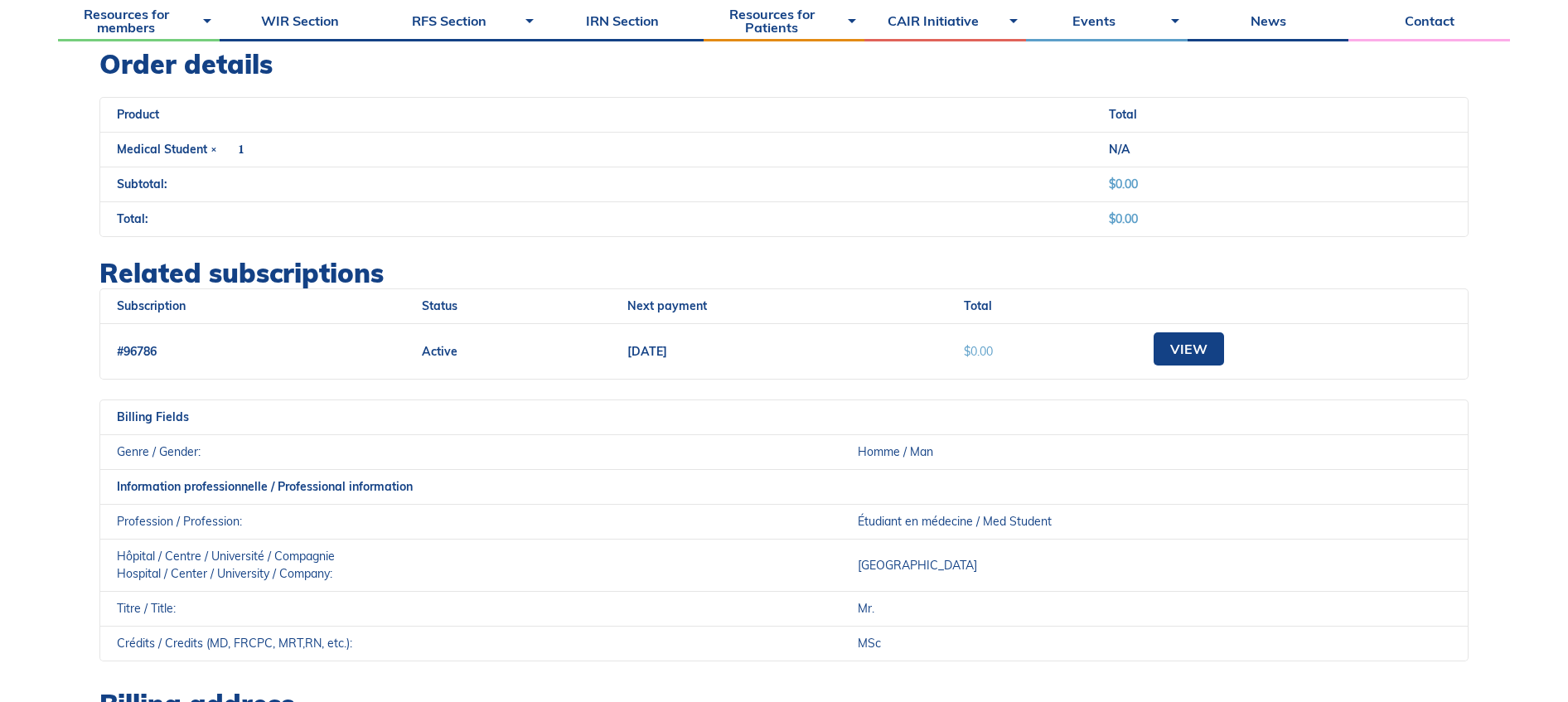
scroll to position [610, 0]
